Goal: Task Accomplishment & Management: Complete application form

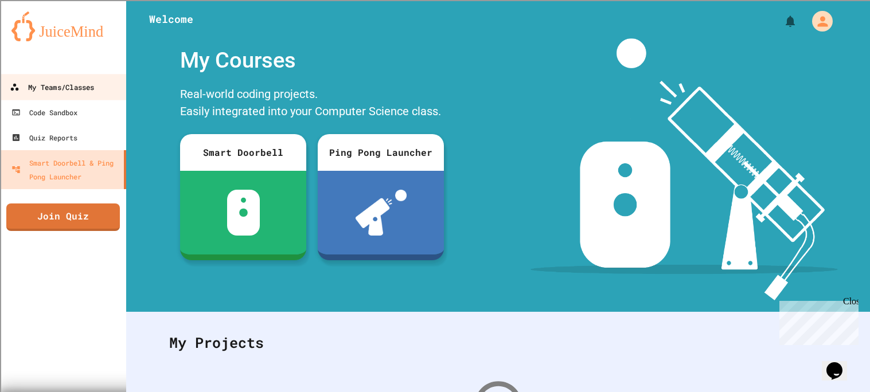
click at [83, 83] on div "My Teams/Classes" at bounding box center [52, 87] width 84 height 14
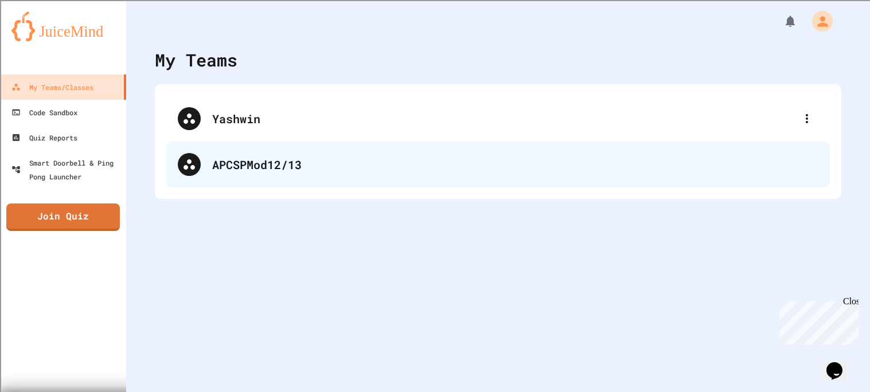
click at [267, 171] on div "APCSPMod12/13" at bounding box center [515, 164] width 606 height 17
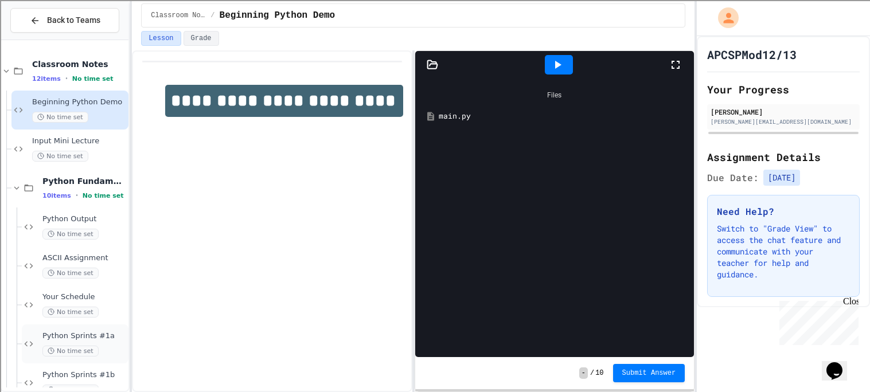
click at [98, 354] on div "No time set" at bounding box center [84, 351] width 84 height 11
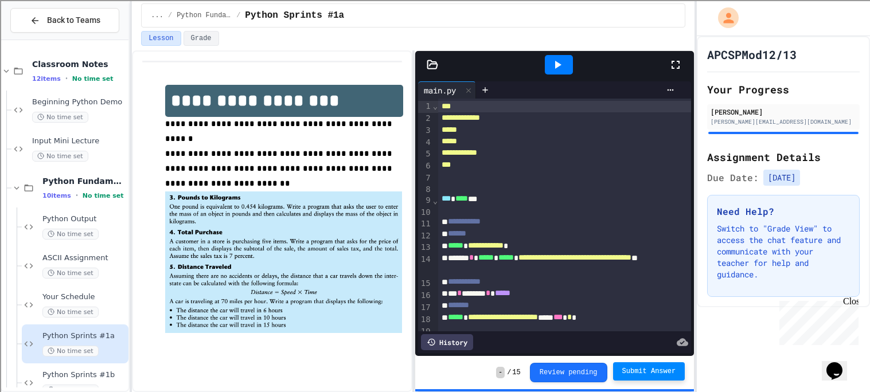
click at [620, 373] on button "Submit Answer" at bounding box center [649, 371] width 72 height 18
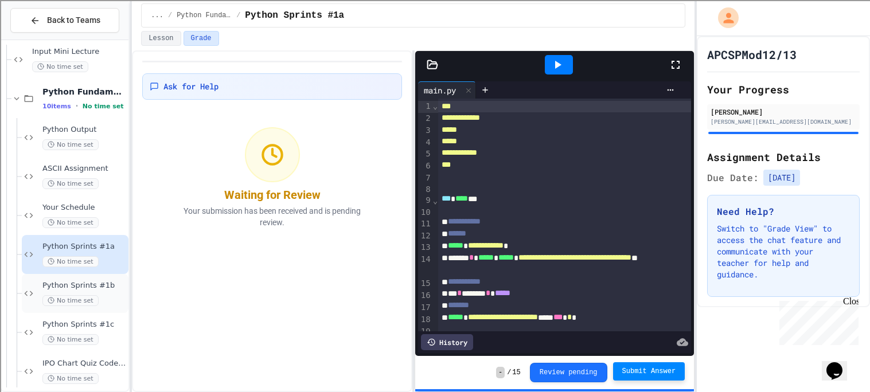
scroll to position [91, 0]
click at [106, 300] on div "No time set" at bounding box center [84, 299] width 84 height 11
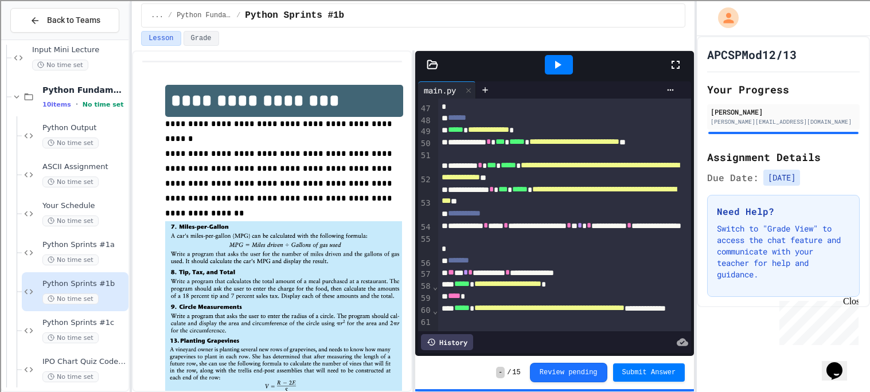
scroll to position [673, 0]
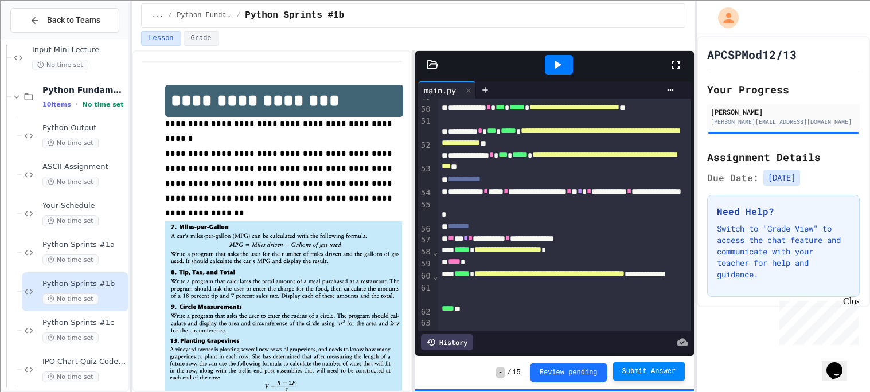
click at [633, 368] on span "Submit Answer" at bounding box center [649, 371] width 54 height 9
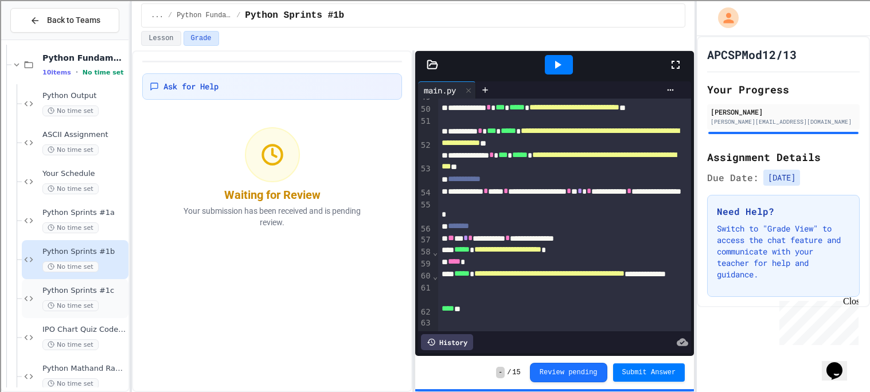
scroll to position [124, 0]
